Goal: Navigation & Orientation: Find specific page/section

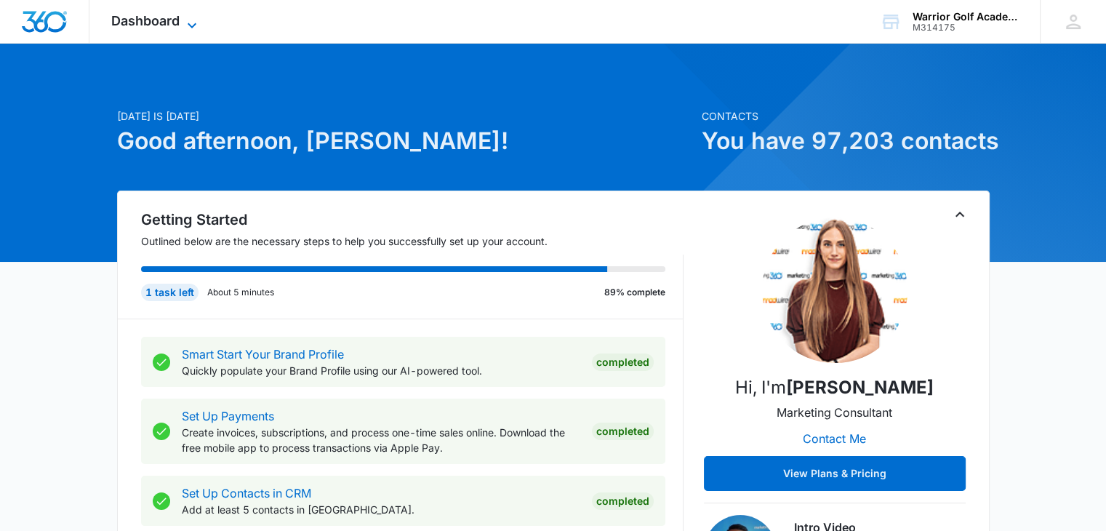
click at [148, 15] on span "Dashboard" at bounding box center [145, 20] width 68 height 15
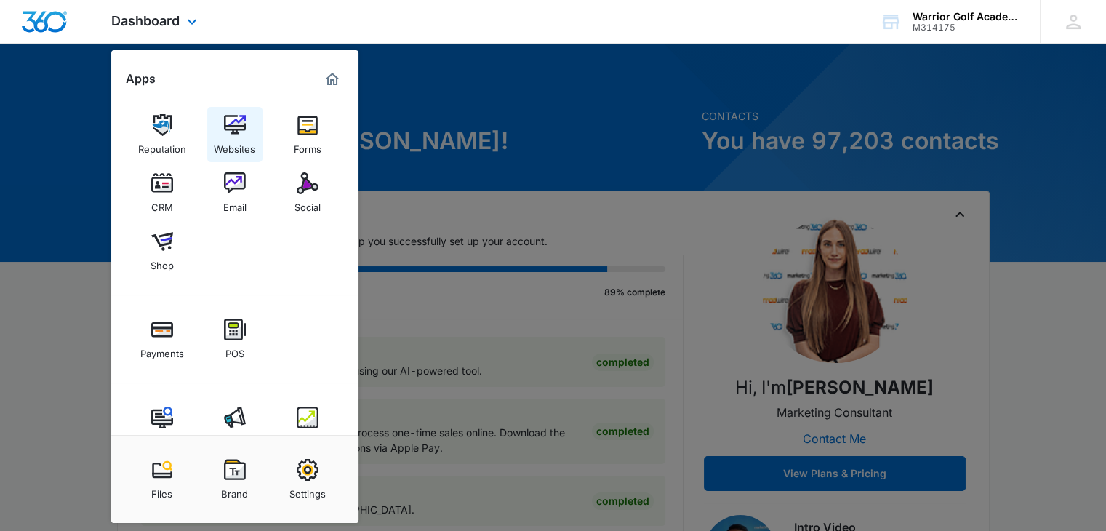
click at [240, 142] on div "Websites" at bounding box center [234, 145] width 41 height 19
